Goal: Task Accomplishment & Management: Manage account settings

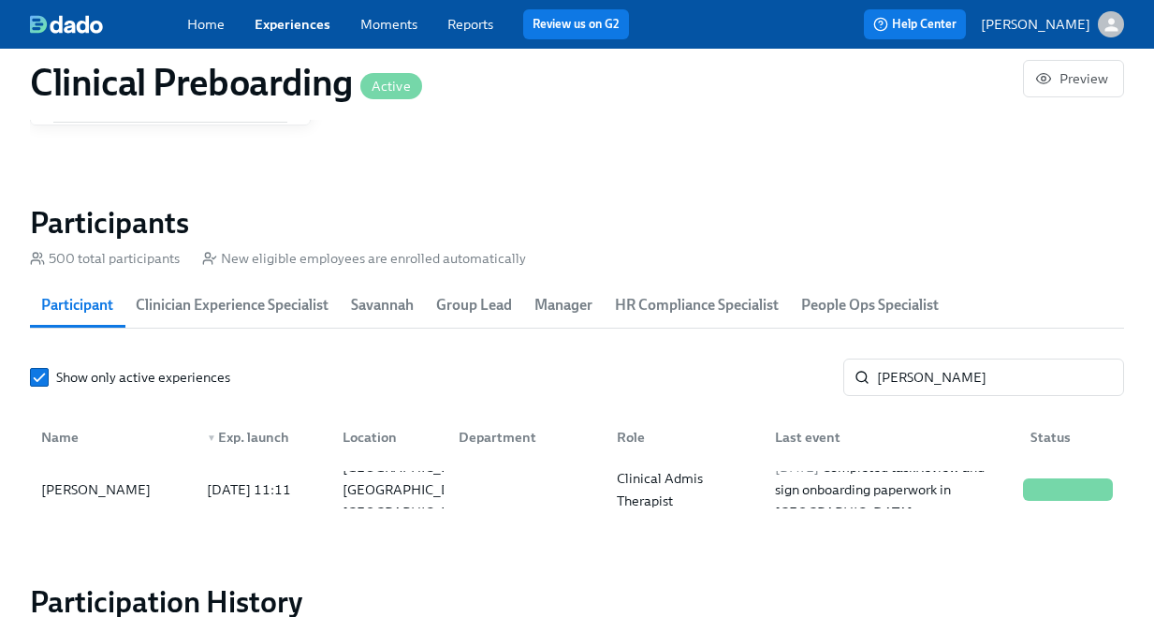
scroll to position [0, 24021]
click at [897, 383] on input "[PERSON_NAME]" at bounding box center [1000, 376] width 247 height 37
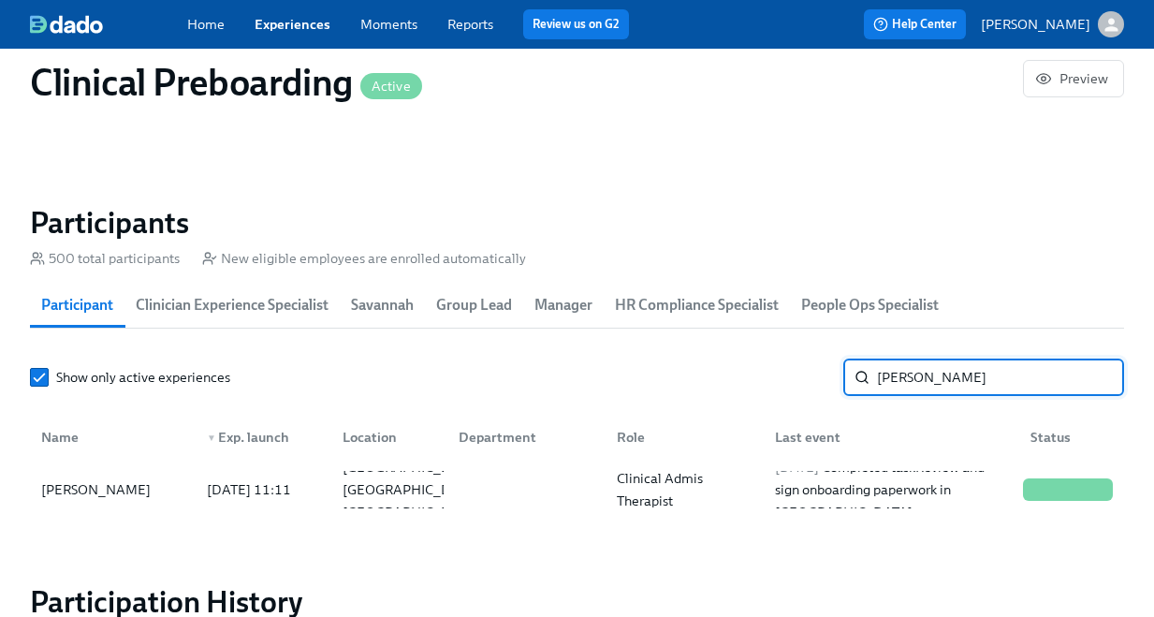
click at [897, 383] on input "[PERSON_NAME]" at bounding box center [1000, 376] width 247 height 37
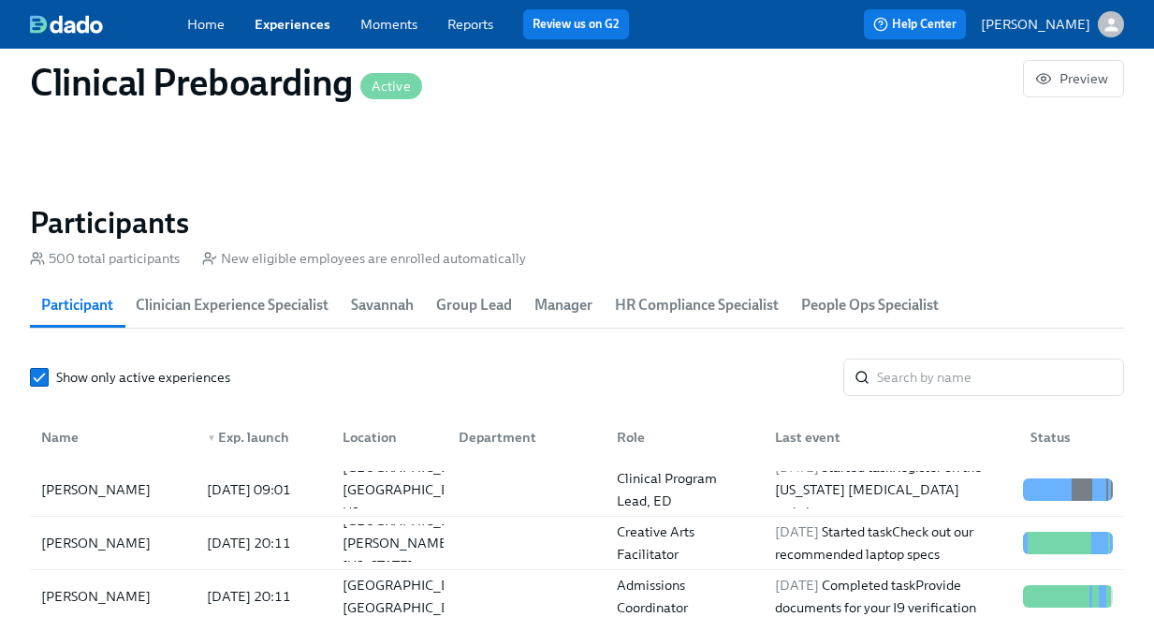
click at [738, 305] on span "HR Compliance Specialist" at bounding box center [697, 305] width 164 height 26
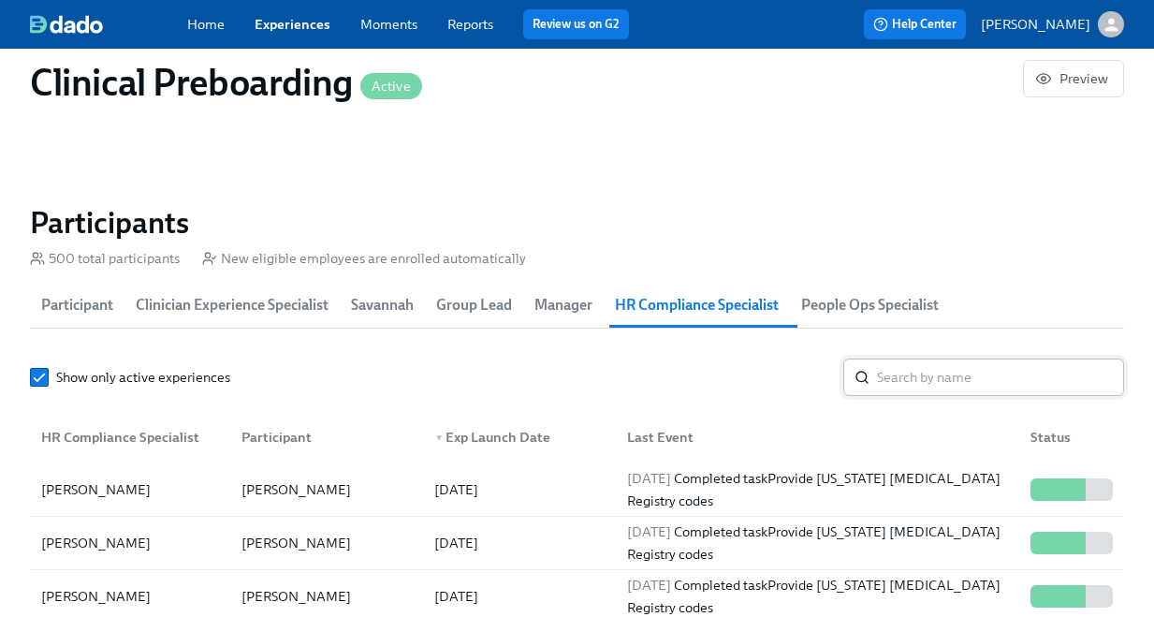
click at [926, 365] on input "search" at bounding box center [1000, 376] width 247 height 37
type input "[PERSON_NAME]"
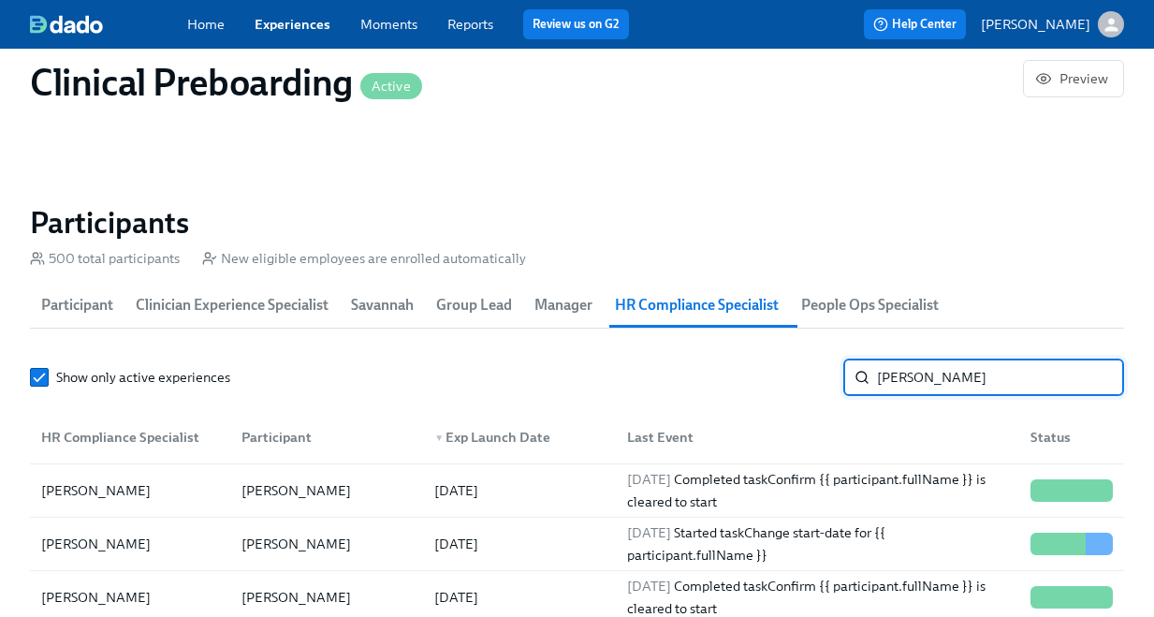
scroll to position [1029, 0]
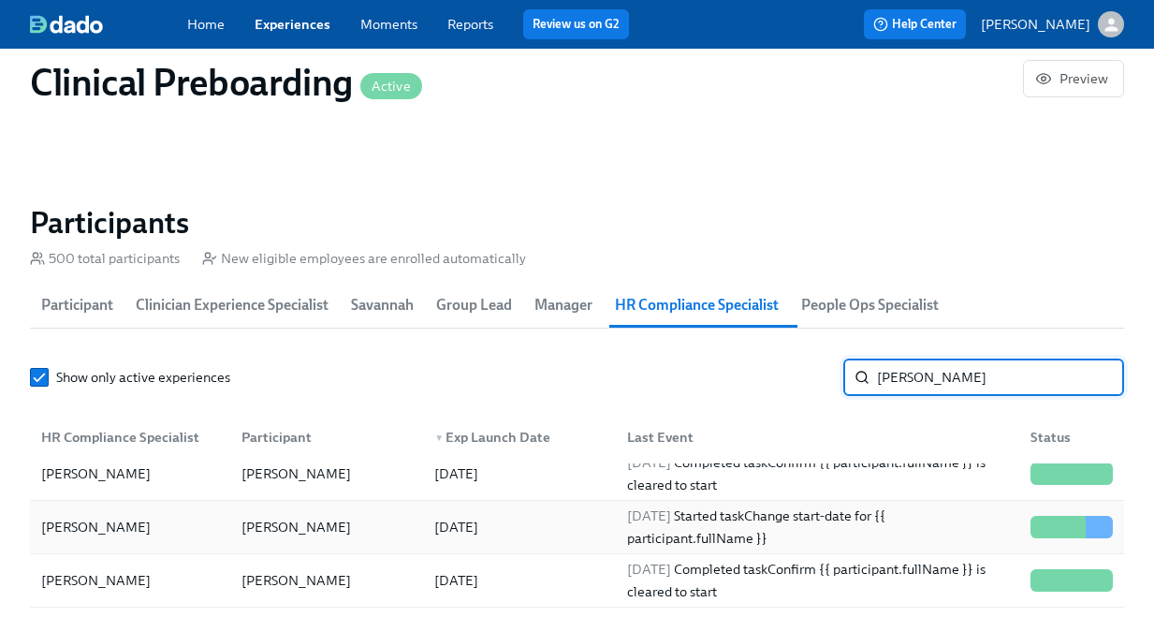
click at [319, 524] on div "[PERSON_NAME]" at bounding box center [296, 526] width 124 height 22
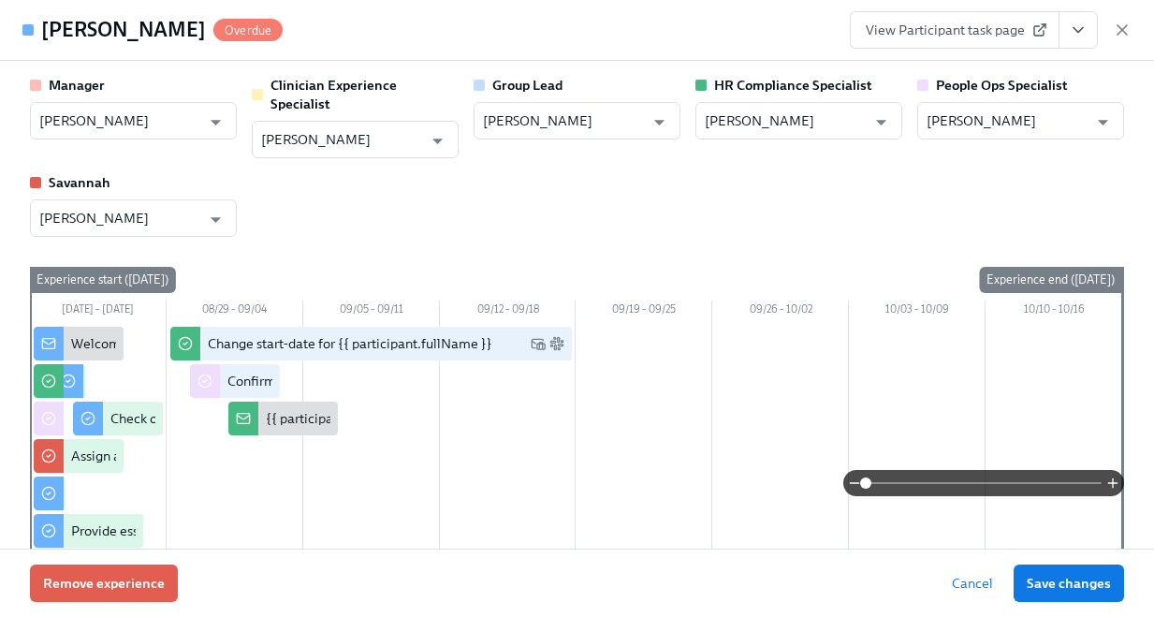
click at [1006, 37] on span "View Participant task page" at bounding box center [954, 30] width 178 height 19
click at [1027, 29] on span "View Participant task page" at bounding box center [954, 30] width 178 height 19
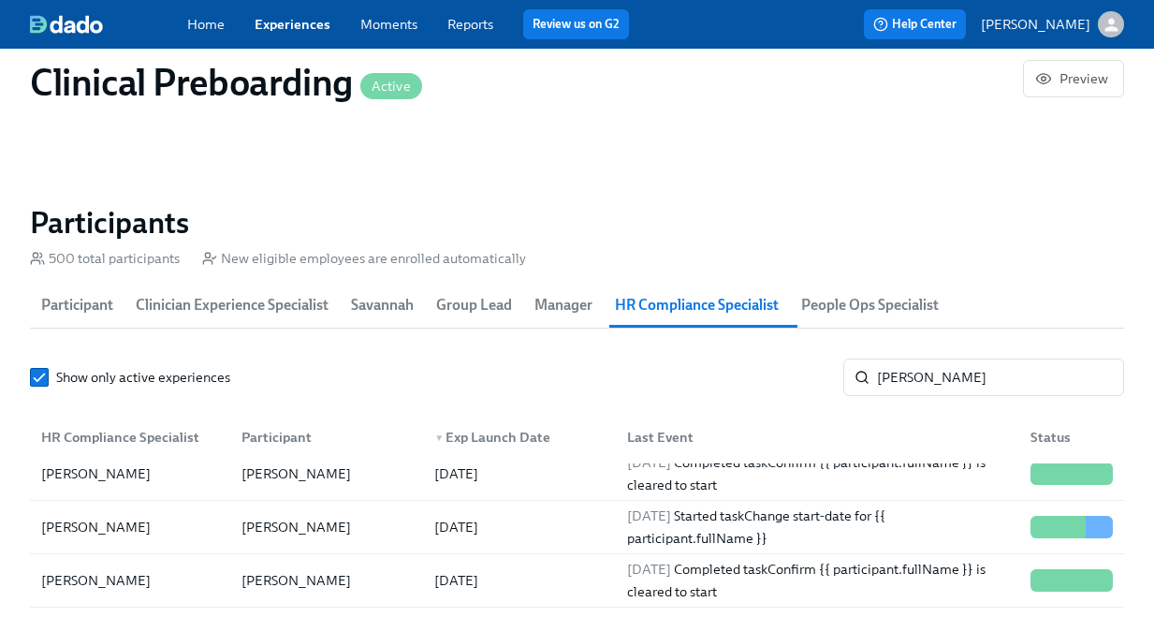
click at [293, 7] on div "Home Experiences Moments Reports Review us on G2 Help Center [PERSON_NAME]" at bounding box center [577, 24] width 1154 height 49
click at [301, 20] on link "Experiences" at bounding box center [292, 24] width 76 height 17
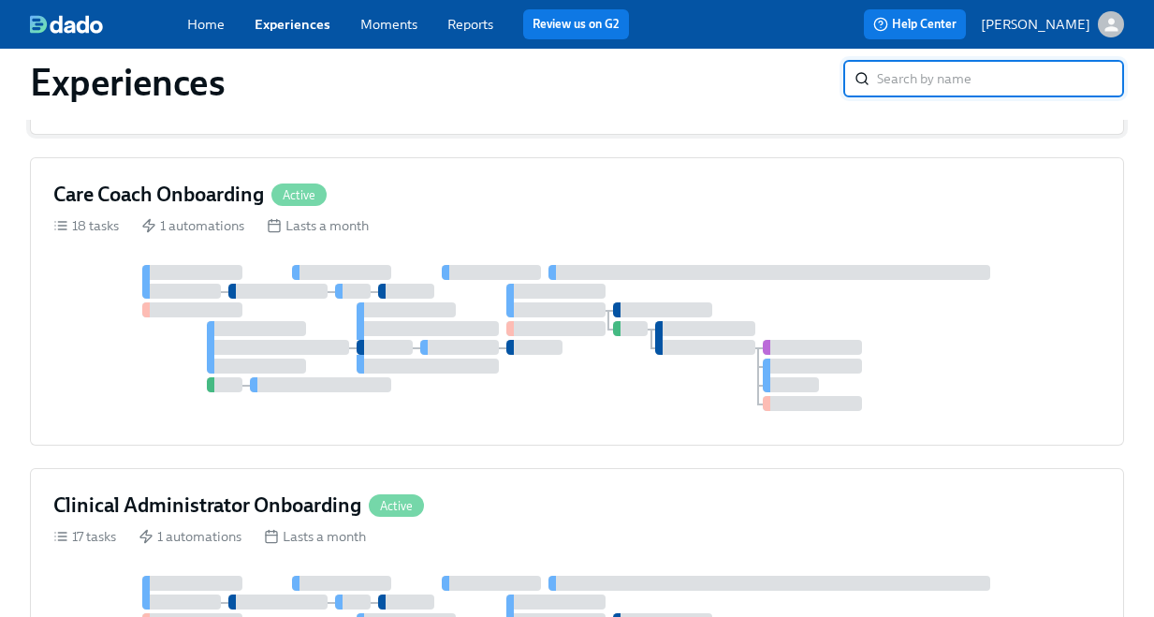
scroll to position [1953, 0]
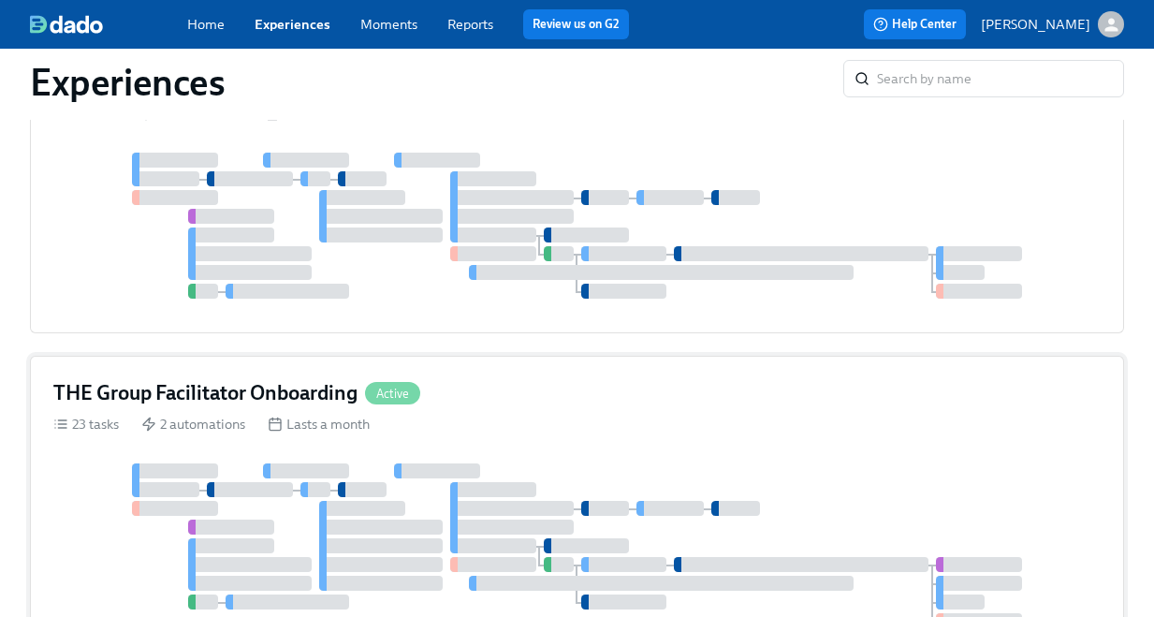
click at [457, 379] on div "THE Group Facilitator Onboarding Active" at bounding box center [576, 393] width 1047 height 28
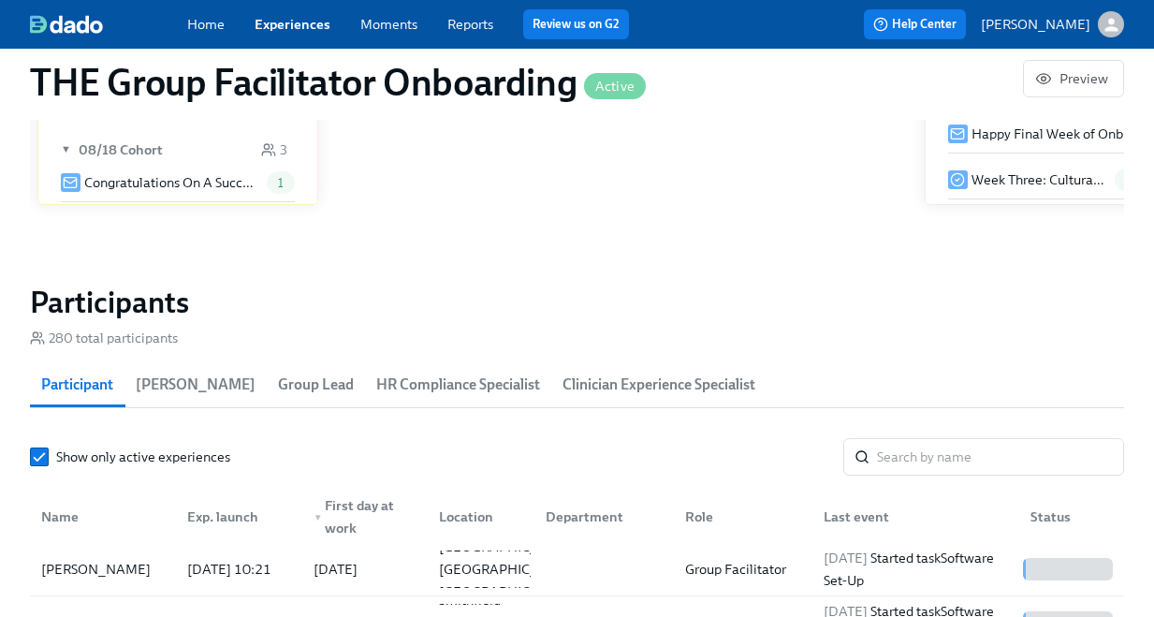
scroll to position [1627, 0]
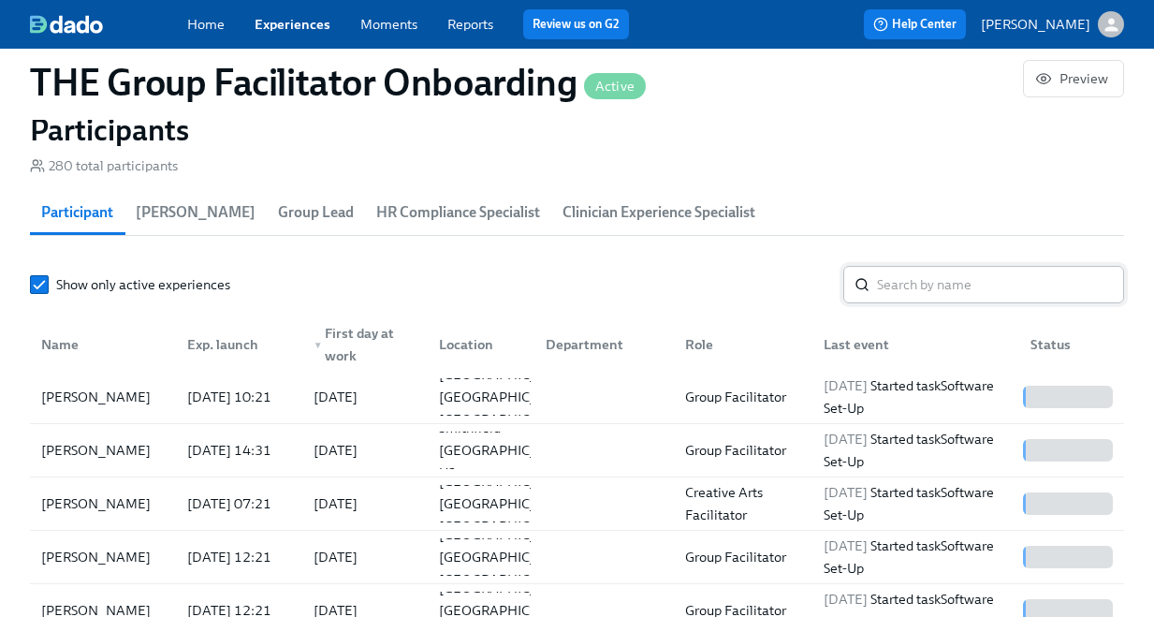
click at [913, 303] on input "search" at bounding box center [1000, 284] width 247 height 37
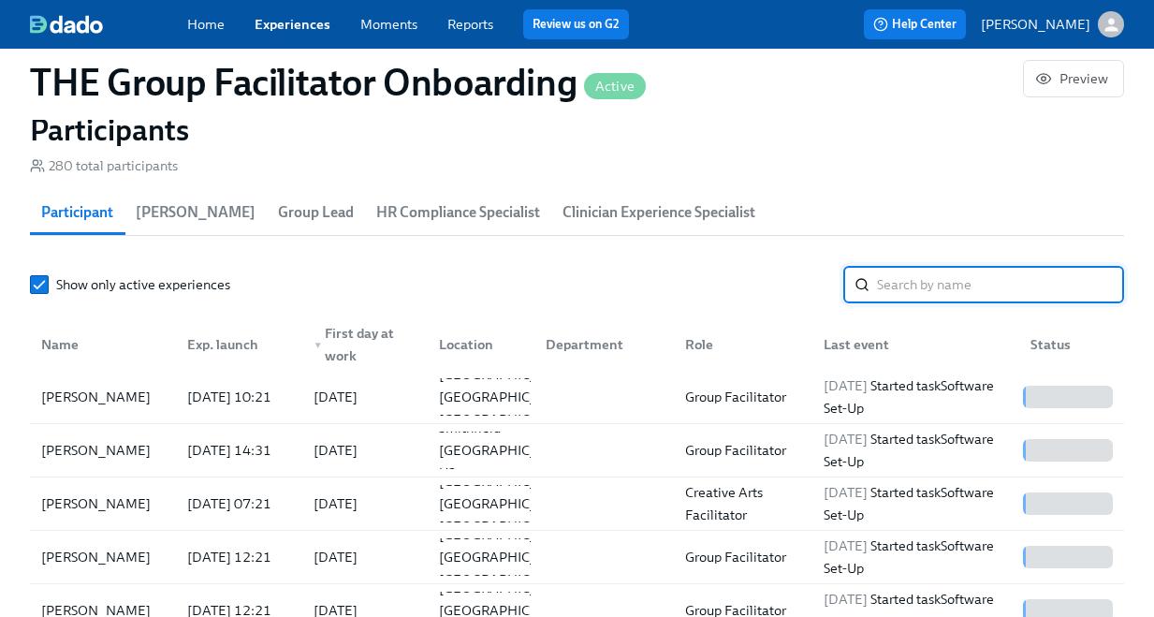
paste input "[PERSON_NAME]"
type input "[PERSON_NAME]"
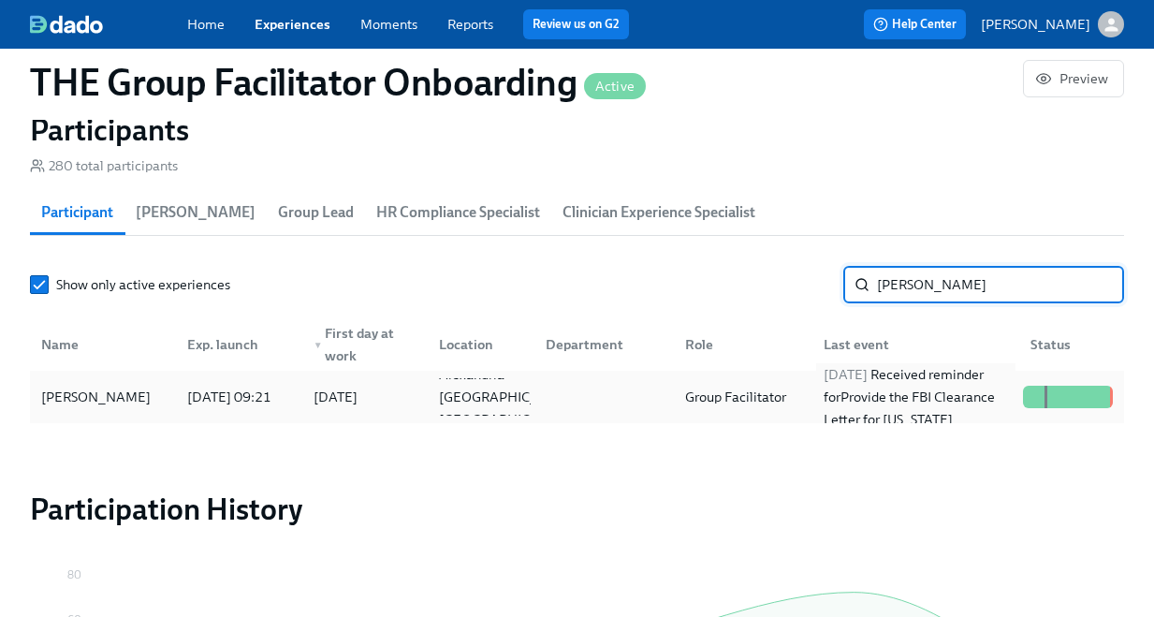
click at [882, 393] on div "[DATE] Received reminder for Provide the FBI Clearance Letter for [US_STATE]" at bounding box center [915, 396] width 199 height 67
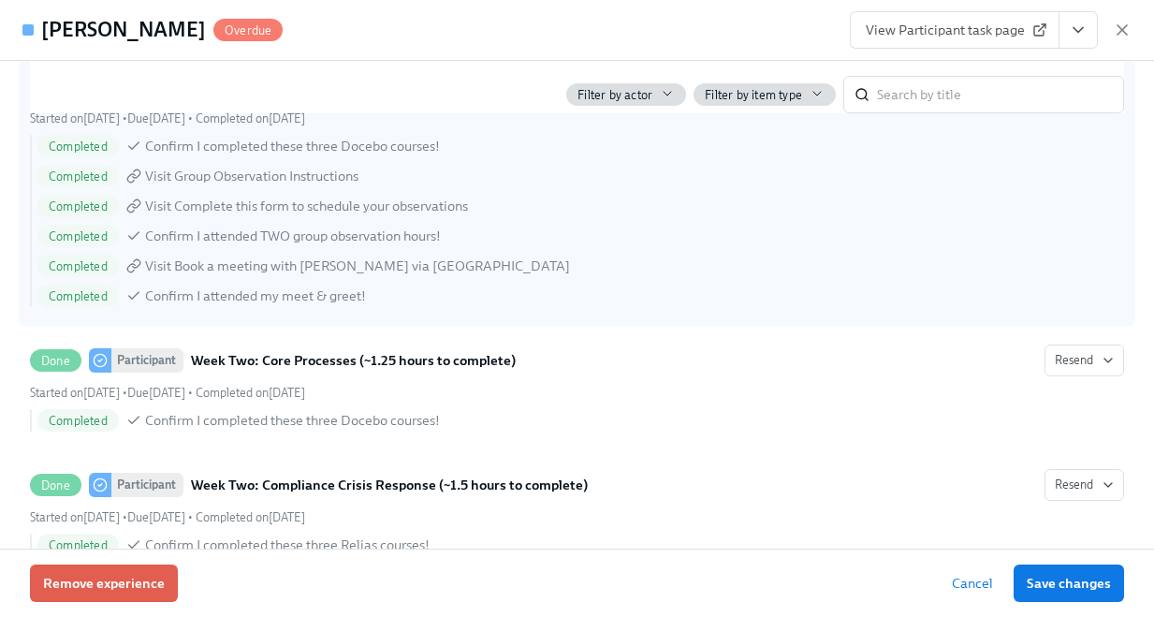
scroll to position [2964, 0]
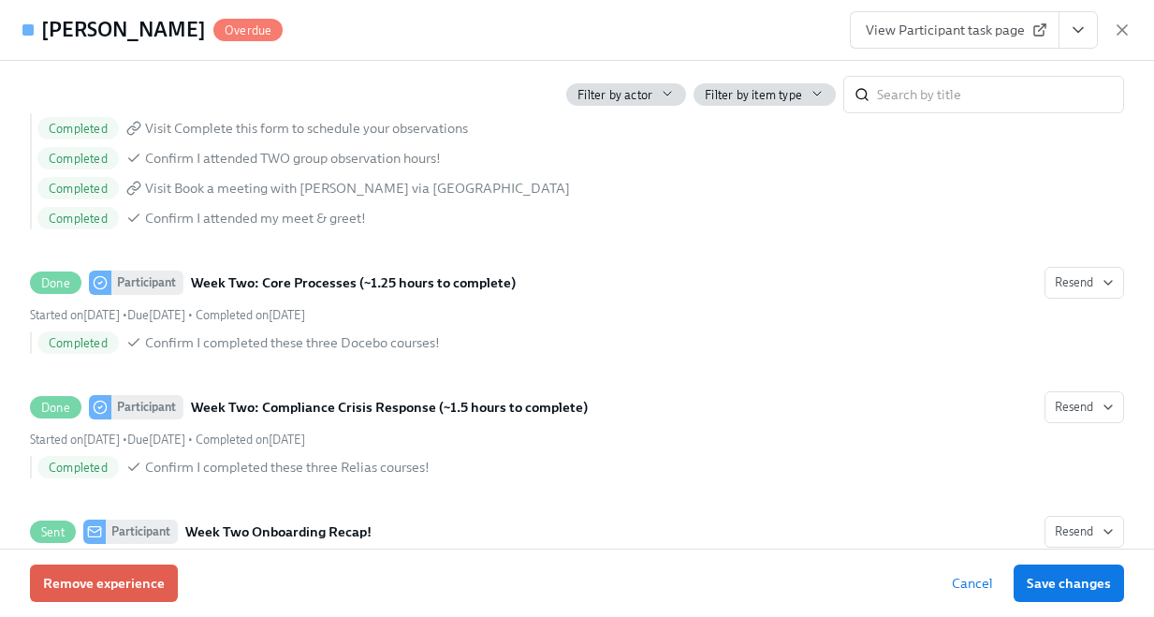
click at [1084, 27] on icon "View task page" at bounding box center [1077, 30] width 19 height 19
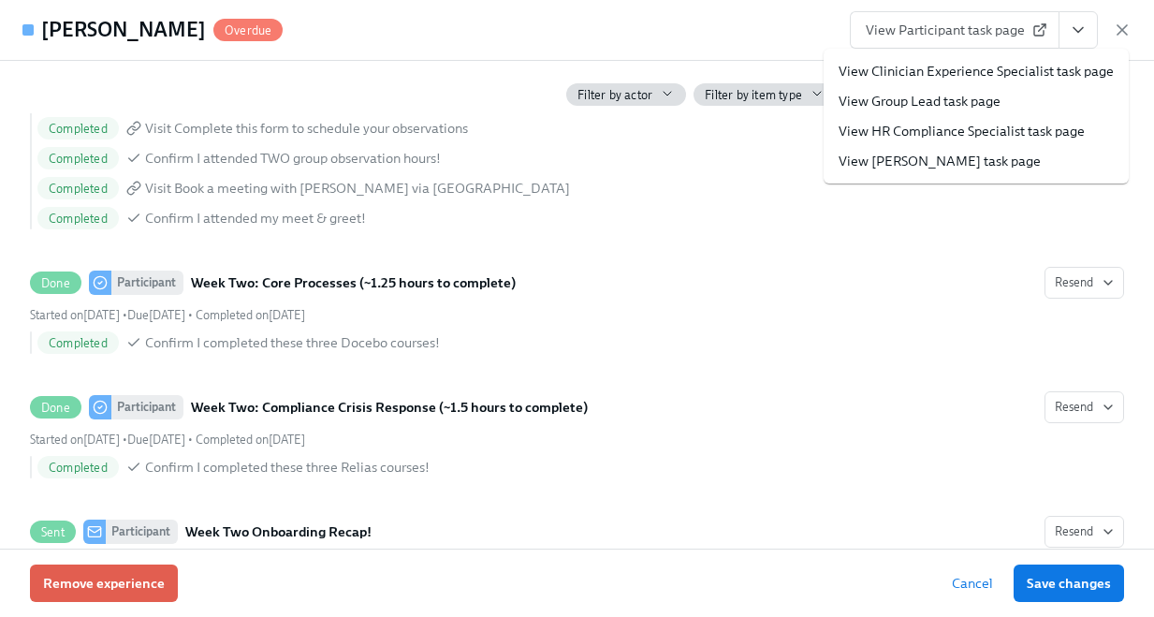
click at [1015, 134] on link "View HR Compliance Specialist task page" at bounding box center [961, 131] width 246 height 19
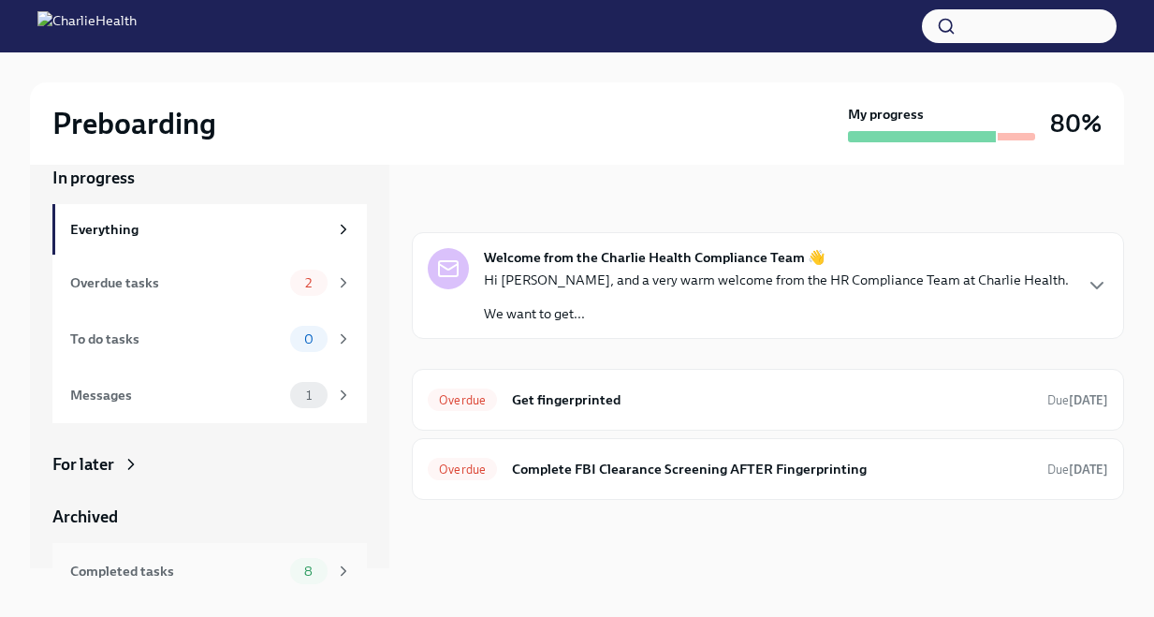
click at [245, 558] on div "Completed tasks 8" at bounding box center [211, 571] width 282 height 26
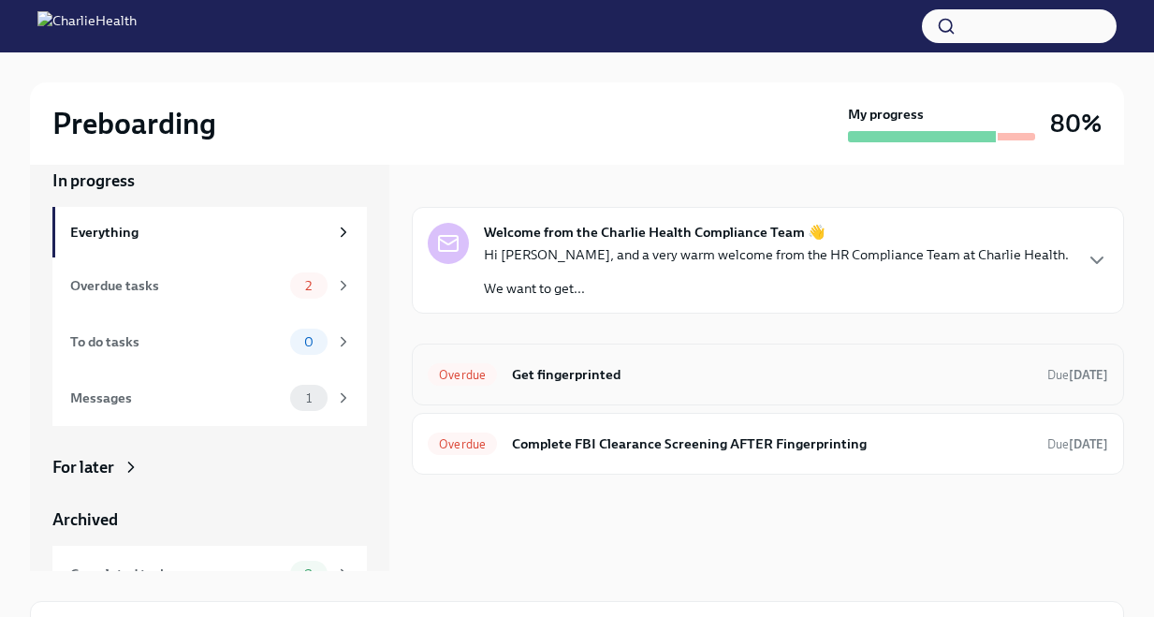
scroll to position [28, 0]
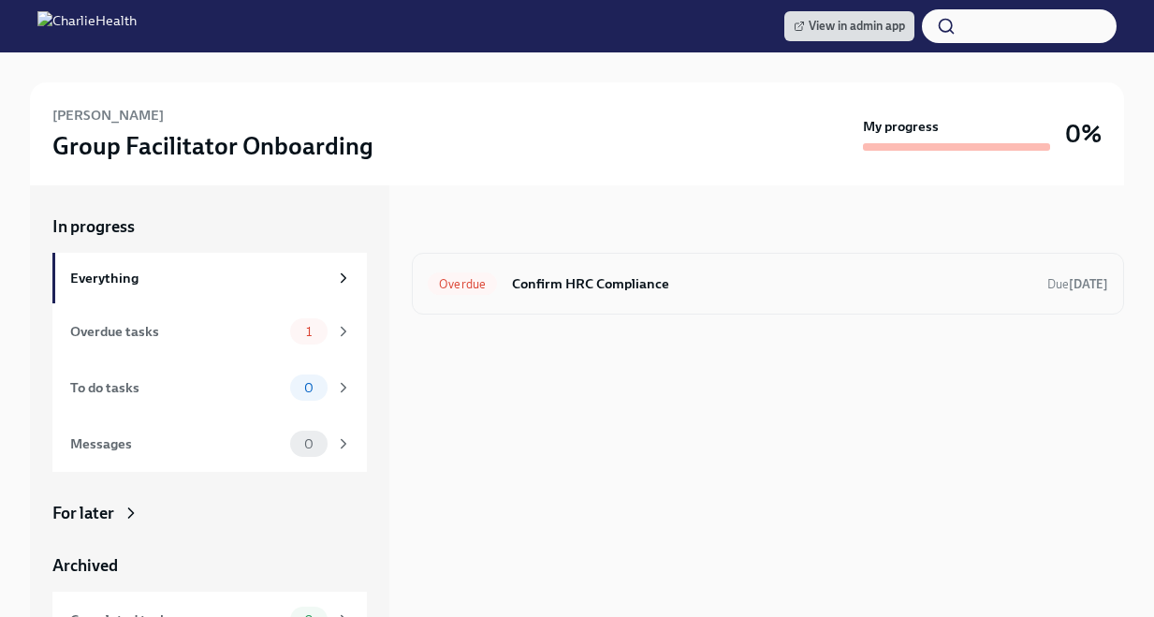
click at [565, 290] on h6 "Confirm HRC Compliance" at bounding box center [772, 283] width 520 height 21
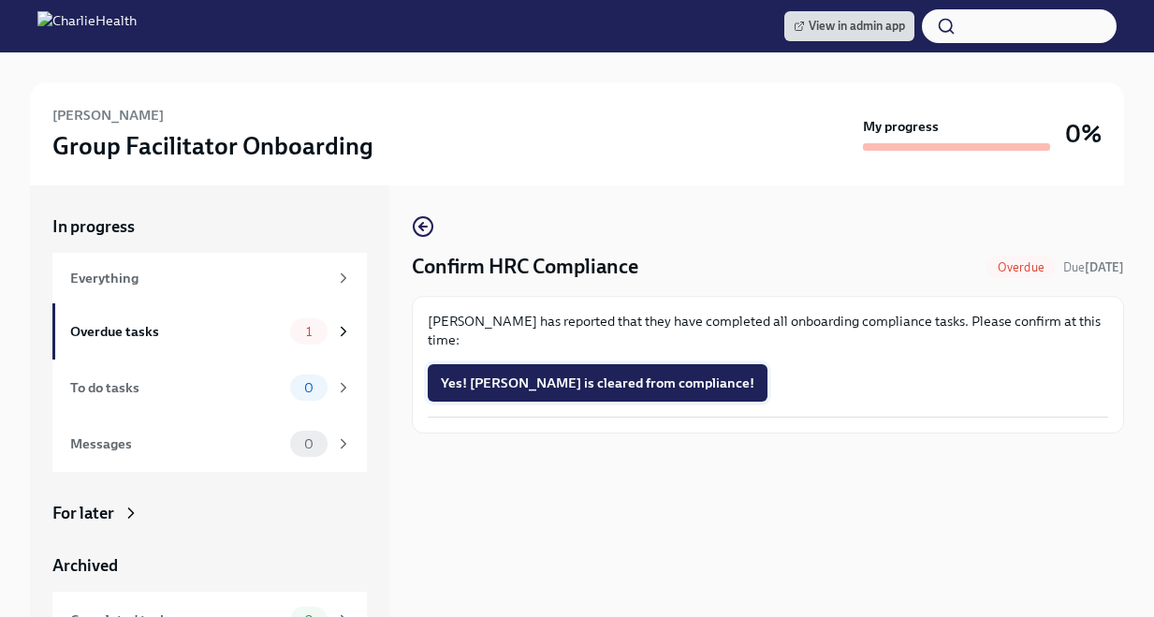
click at [509, 387] on span "Yes! Jordan is cleared from compliance!" at bounding box center [597, 382] width 313 height 19
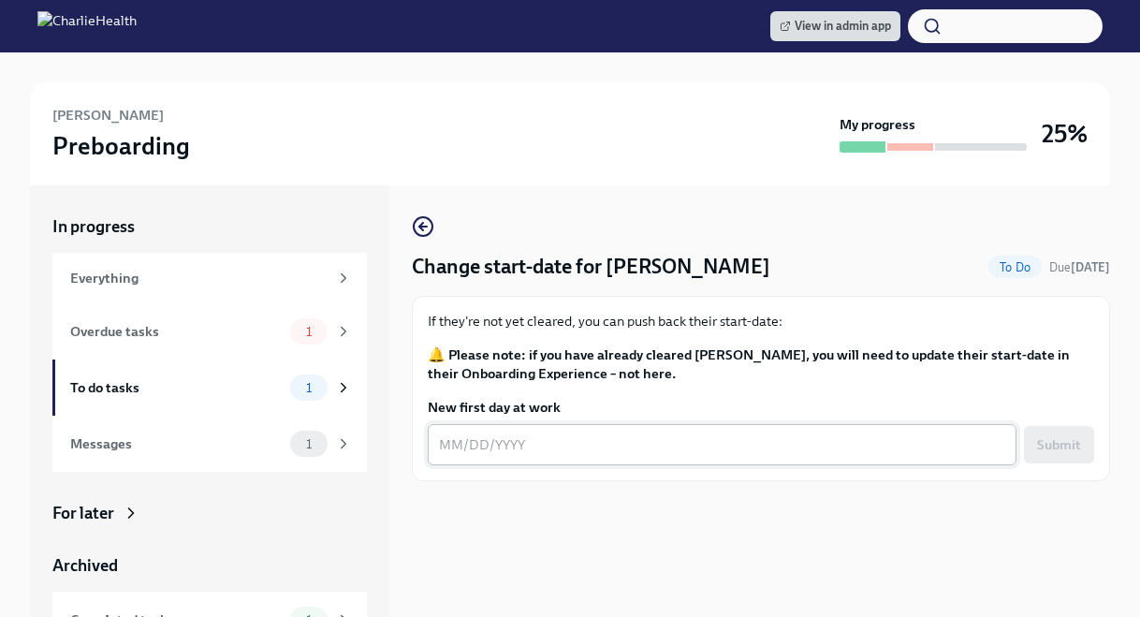
click at [457, 442] on textarea "New first day at work" at bounding box center [722, 444] width 566 height 22
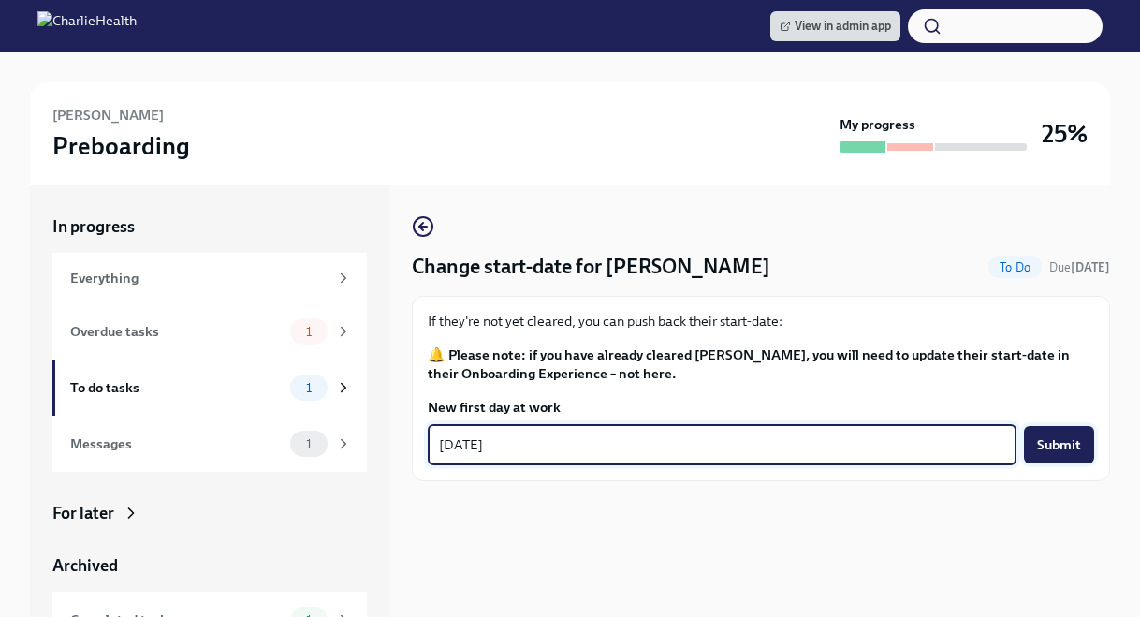
type textarea "[DATE]"
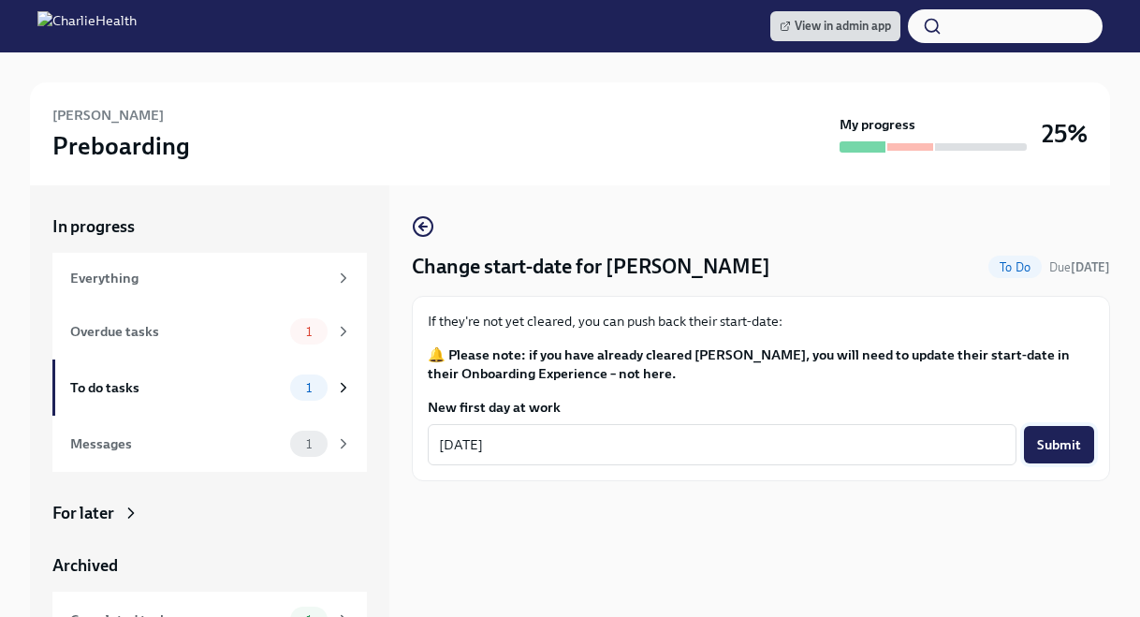
click at [1044, 453] on span "Submit" at bounding box center [1059, 444] width 44 height 19
